Goal: Task Accomplishment & Management: Manage account settings

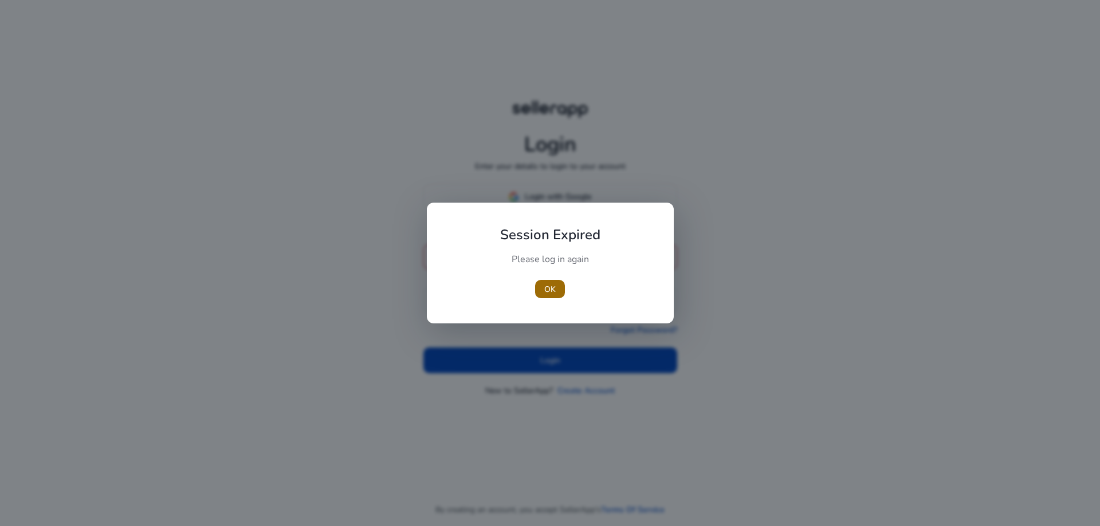
type input "**********"
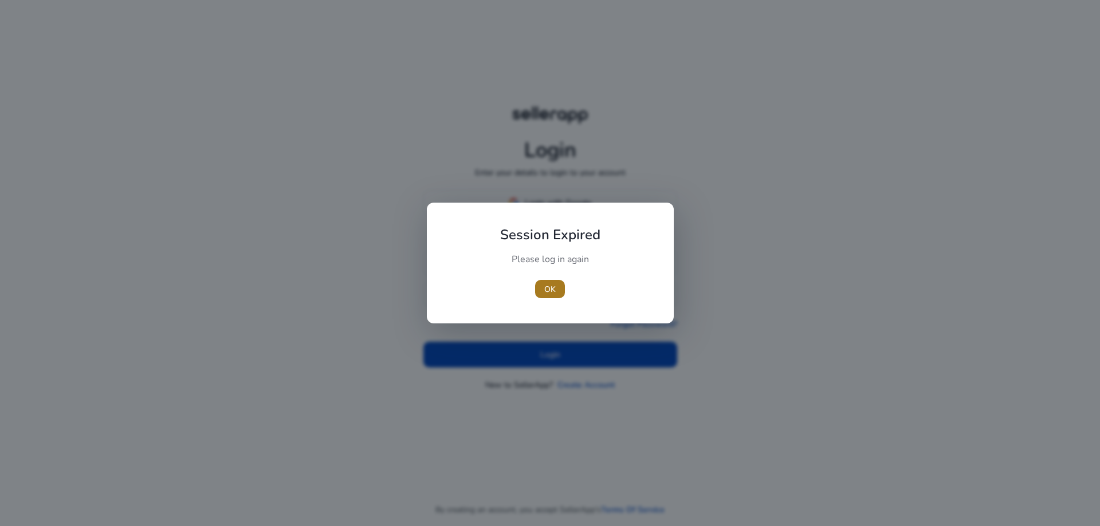
click at [550, 289] on span "OK" at bounding box center [549, 290] width 11 height 12
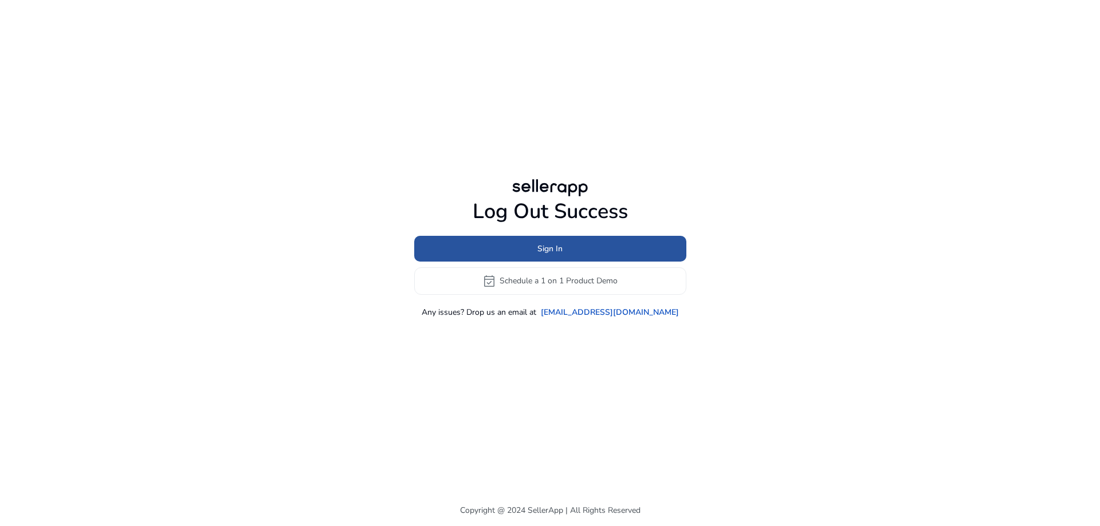
click at [540, 253] on span "Sign In" at bounding box center [549, 249] width 25 height 12
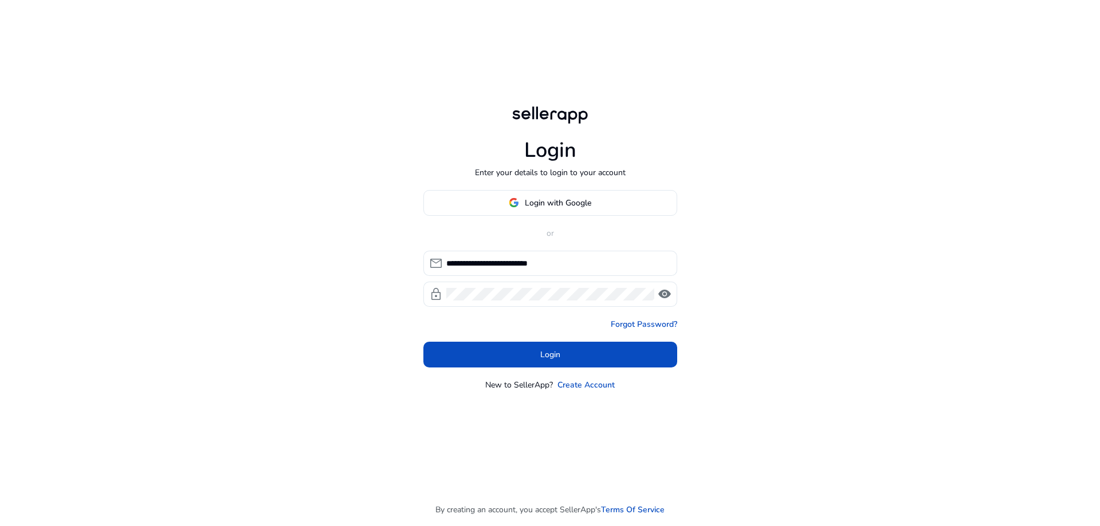
click at [515, 348] on span at bounding box center [550, 354] width 254 height 27
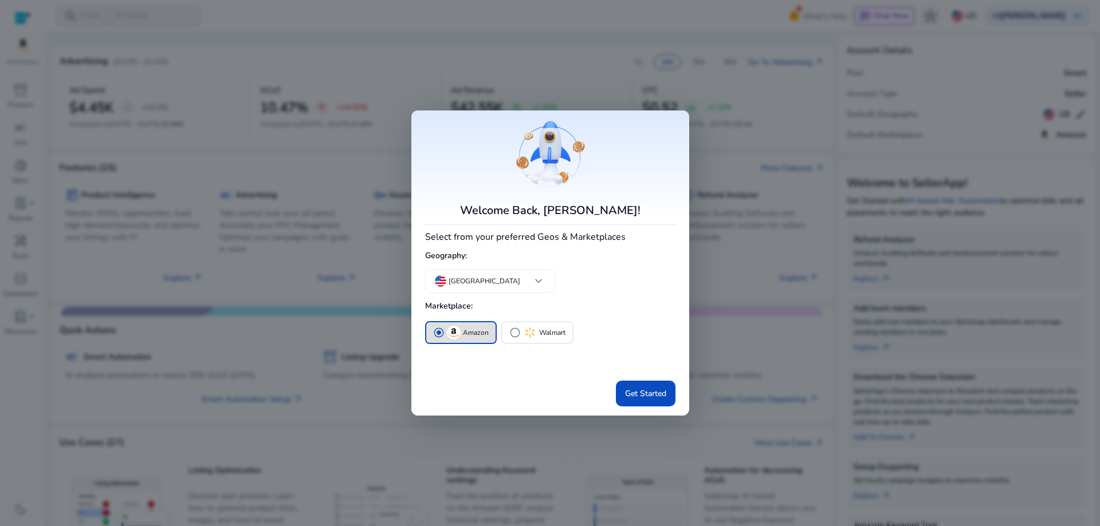
click at [423, 226] on mat-card "Welcome Back, [PERSON_NAME]! Select from your preferred Geos & Marketplaces Geo…" at bounding box center [550, 263] width 278 height 305
click at [360, 225] on div at bounding box center [550, 263] width 1100 height 526
